Goal: Task Accomplishment & Management: Use online tool/utility

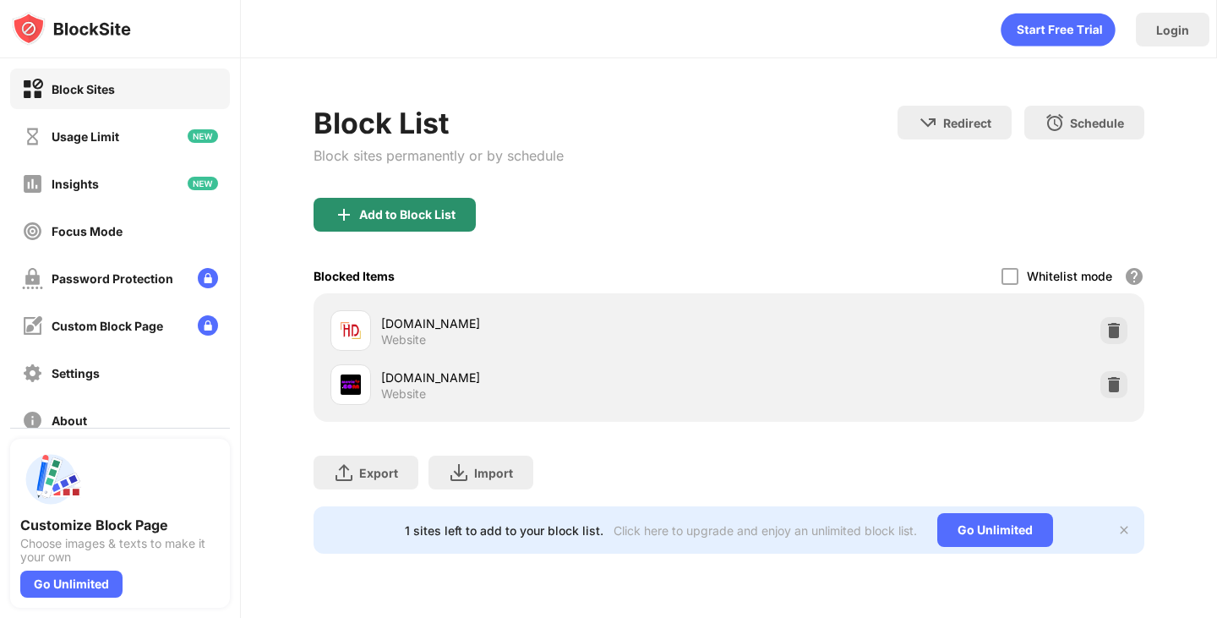
click at [409, 215] on div "Add to Block List" at bounding box center [407, 215] width 96 height 14
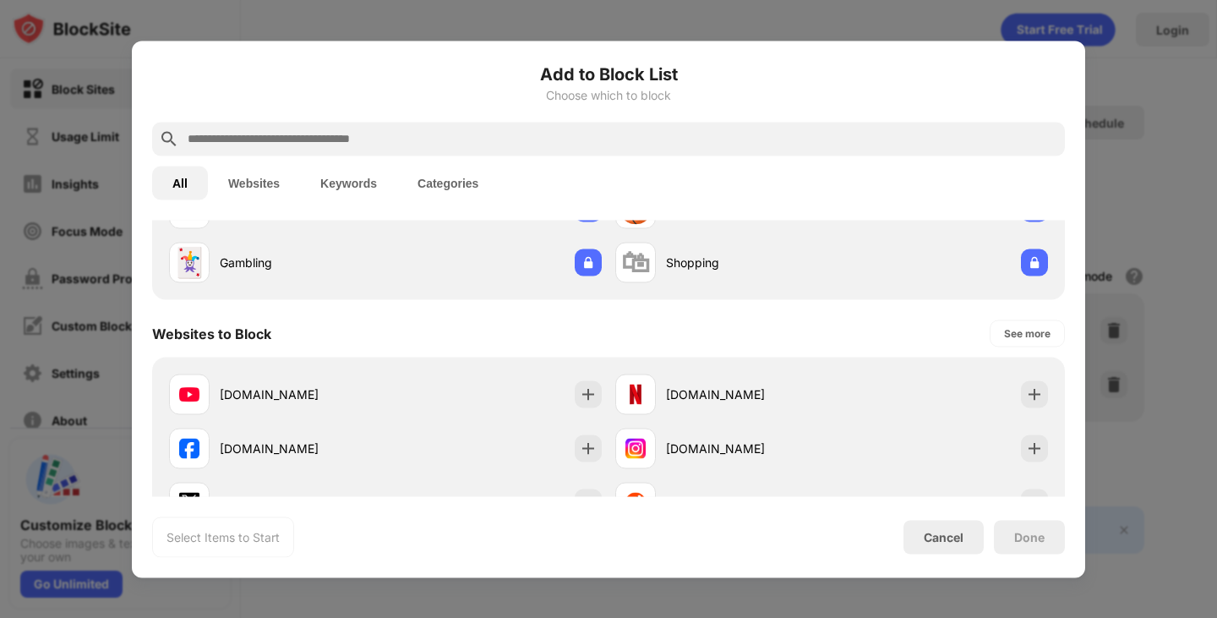
scroll to position [253, 0]
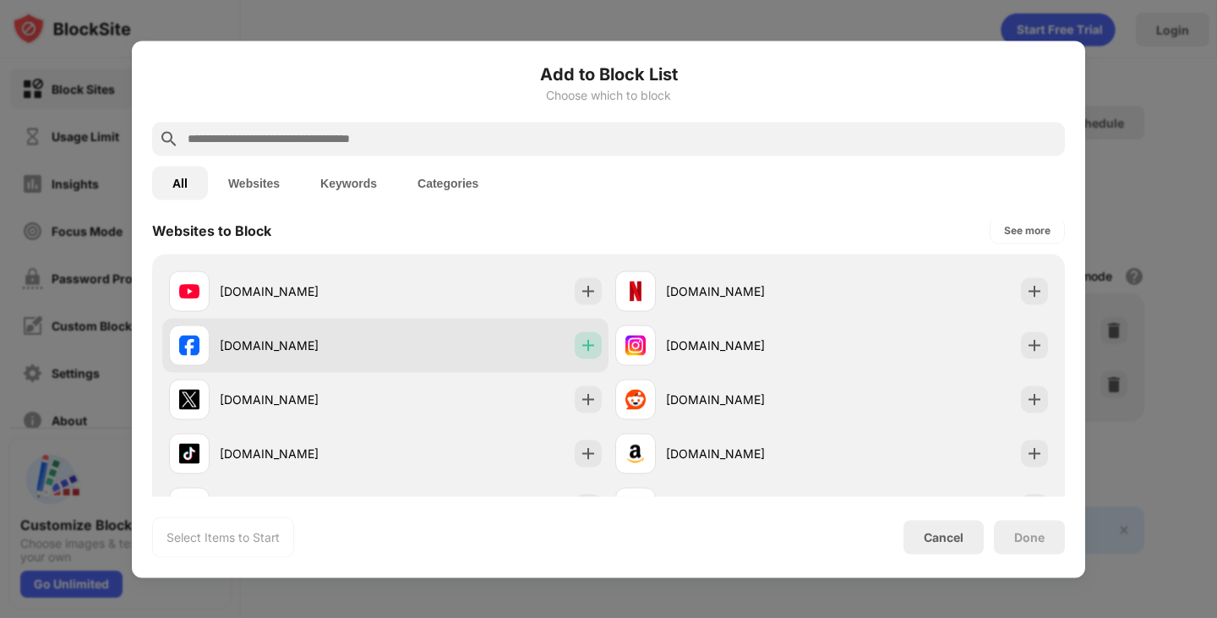
click at [584, 335] on div at bounding box center [588, 344] width 27 height 27
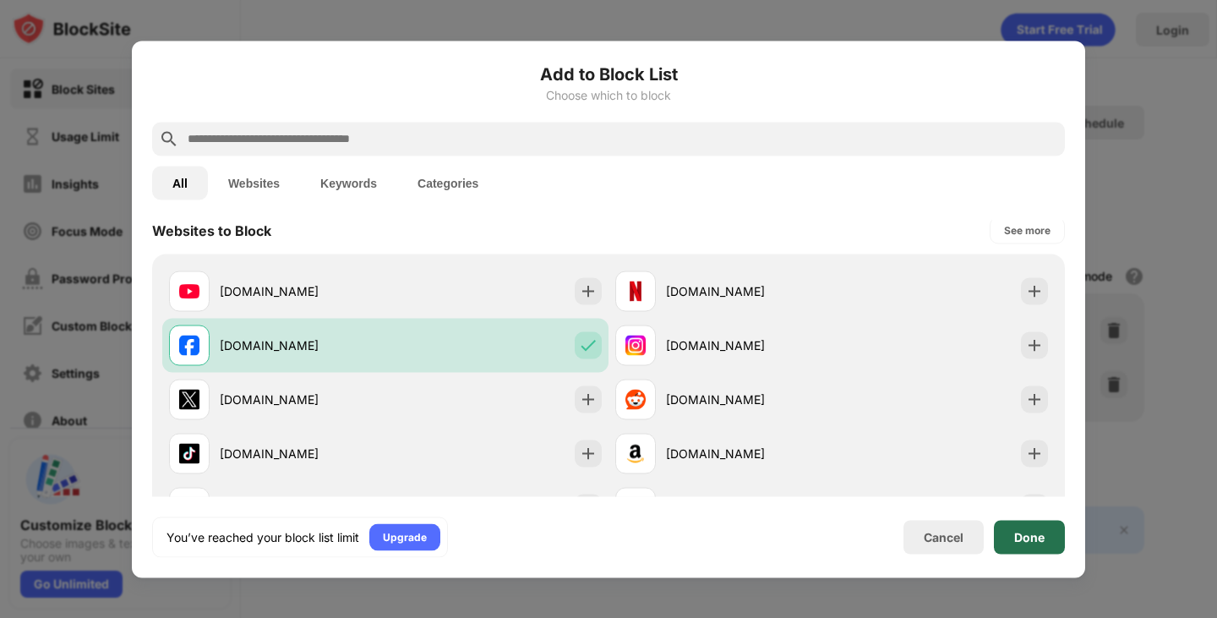
click at [1019, 542] on div "Done" at bounding box center [1029, 537] width 30 height 14
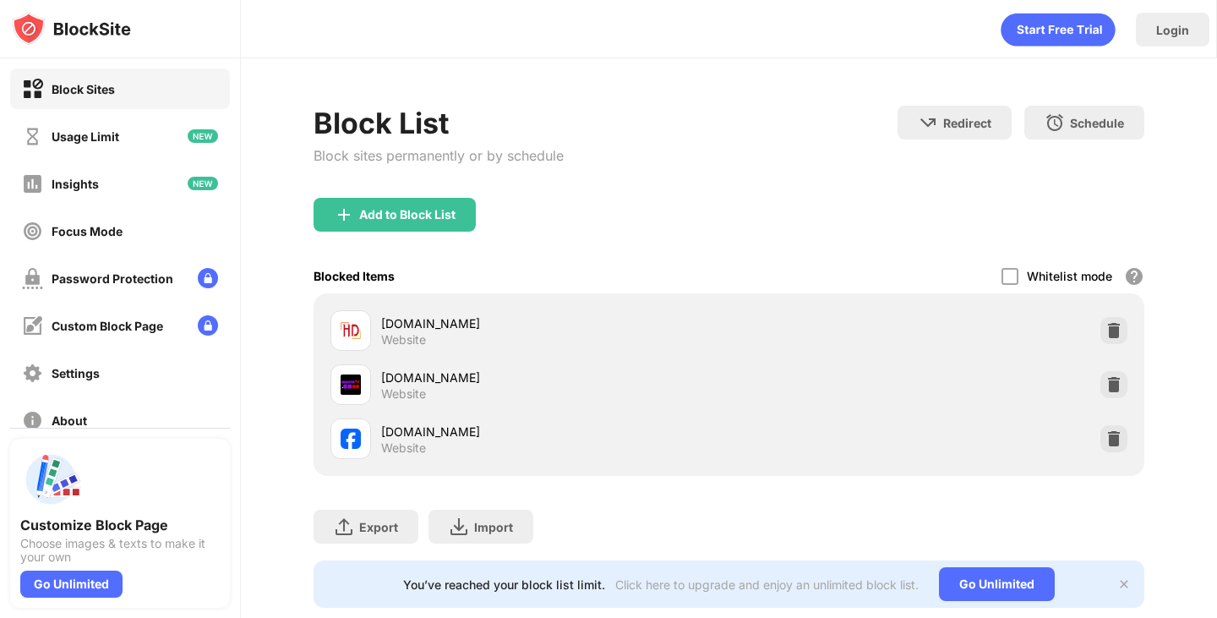
scroll to position [50, 0]
